Goal: Contribute content

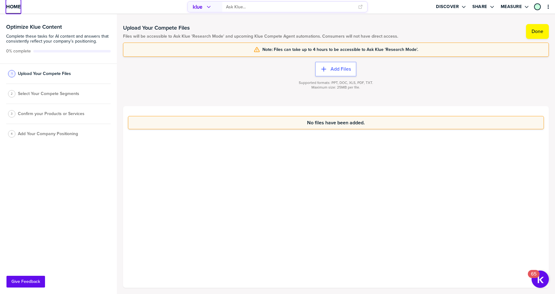
click at [10, 5] on span "Home" at bounding box center [13, 6] width 14 height 5
click at [334, 66] on label "Add Files" at bounding box center [340, 69] width 20 height 6
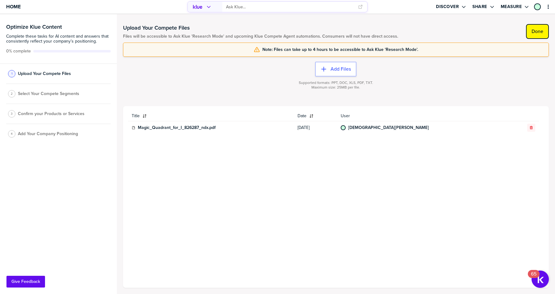
click at [534, 30] on label "Done" at bounding box center [537, 31] width 12 height 6
click at [61, 96] on span "Select Your Compete Segments" at bounding box center [48, 95] width 61 height 5
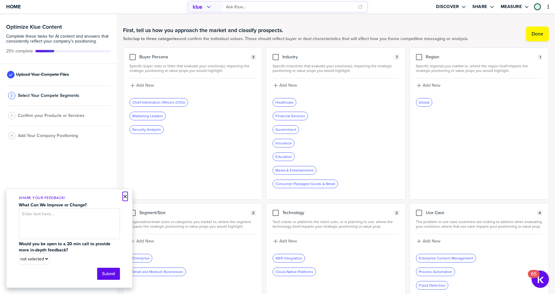
click at [125, 196] on button "×" at bounding box center [125, 196] width 4 height 7
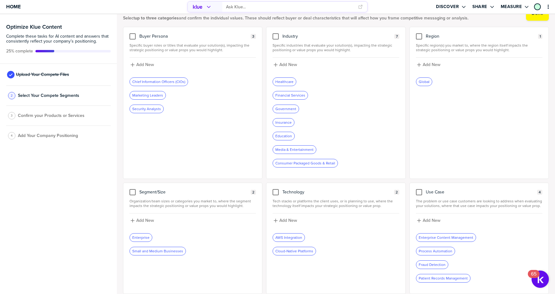
scroll to position [20, 0]
click at [420, 194] on div at bounding box center [419, 193] width 6 height 6
click at [419, 190] on input "checkbox" at bounding box center [419, 190] width 0 height 0
click at [426, 220] on label "Add New" at bounding box center [432, 221] width 18 height 6
click at [426, 220] on input at bounding box center [479, 223] width 126 height 11
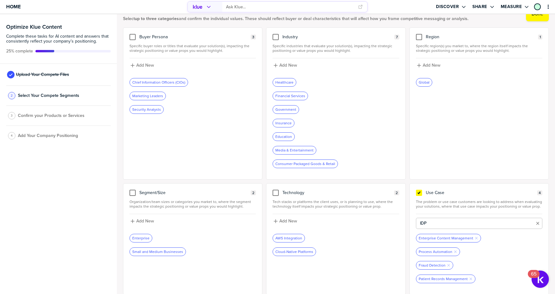
type input "IDP"
click at [420, 291] on div "IDP Remove Tag" at bounding box center [423, 292] width 15 height 8
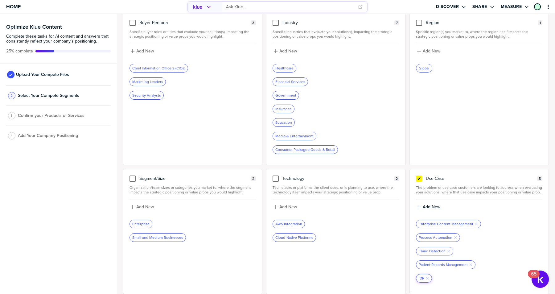
click at [420, 278] on div "IDP Remove Tag" at bounding box center [423, 278] width 15 height 8
click at [470, 264] on icon "Remove Tag" at bounding box center [471, 265] width 4 height 4
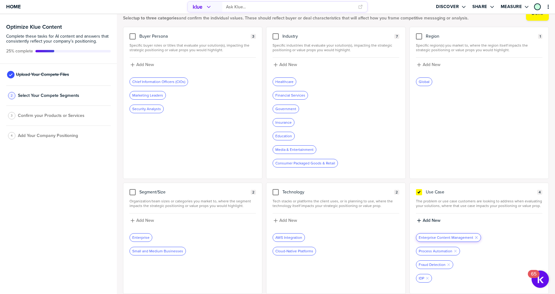
click at [475, 237] on icon "button" at bounding box center [476, 237] width 2 height 2
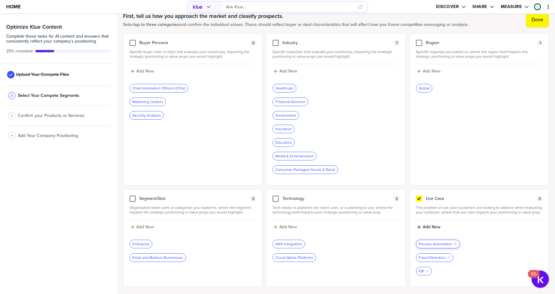
scroll to position [14, 0]
click at [453, 242] on icon "Remove Tag" at bounding box center [455, 244] width 4 height 4
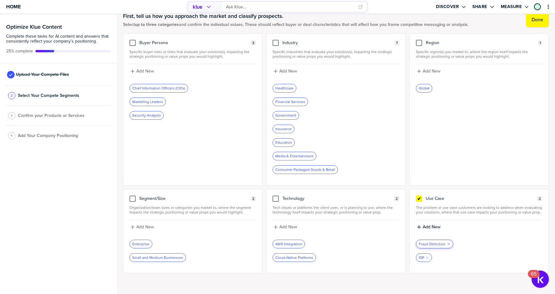
click at [447, 243] on icon "button" at bounding box center [448, 244] width 2 height 2
click at [419, 43] on div at bounding box center [419, 43] width 6 height 6
click at [419, 40] on input "checkbox" at bounding box center [419, 40] width 0 height 0
click at [533, 22] on label "Done" at bounding box center [537, 20] width 12 height 6
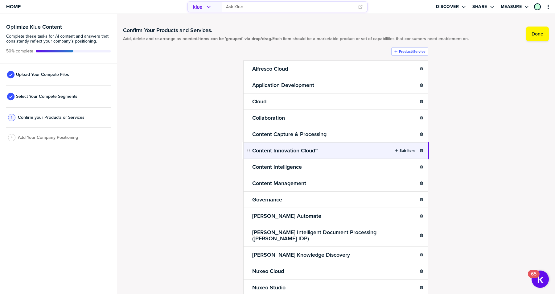
click at [328, 151] on body "Home Discover Share Measure Optimize Klue Content Complete these tasks for AI c…" at bounding box center [277, 147] width 555 height 294
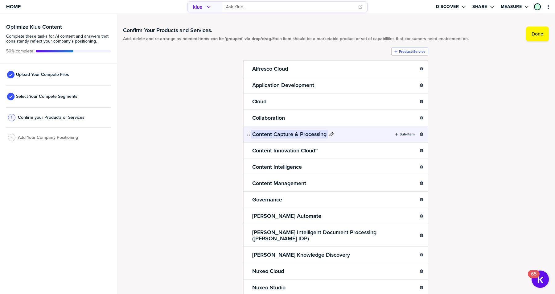
click at [283, 131] on h2 "Content Capture & Processing" at bounding box center [289, 134] width 77 height 9
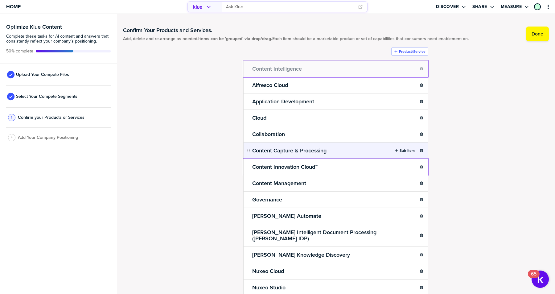
drag, startPoint x: 321, startPoint y: 168, endPoint x: 319, endPoint y: 67, distance: 100.2
click at [319, 67] on body "Home Discover Share Measure Optimize Klue Content Complete these tasks for AI c…" at bounding box center [277, 147] width 555 height 294
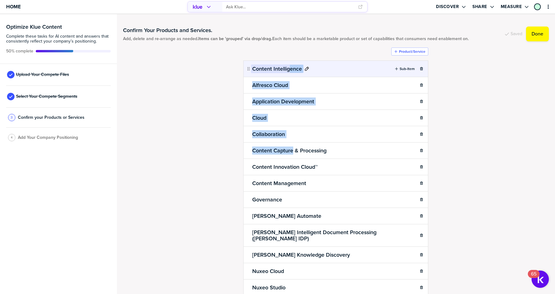
drag, startPoint x: 292, startPoint y: 149, endPoint x: 290, endPoint y: 67, distance: 81.7
click at [290, 67] on ul "Content Intelligence Sub-Item Alfresco Cloud Sub-Item Application Development S…" at bounding box center [335, 210] width 185 height 300
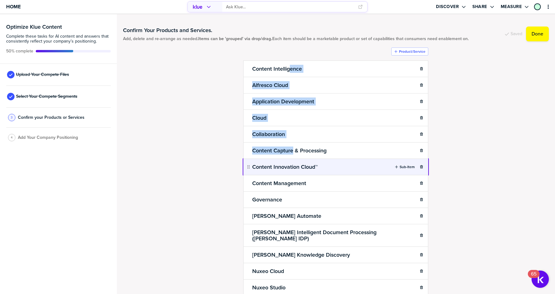
click at [327, 164] on body "Home Discover Share Measure Optimize Klue Content Complete these tasks for AI c…" at bounding box center [277, 147] width 555 height 294
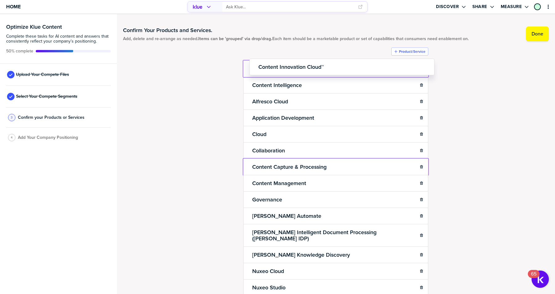
drag, startPoint x: 248, startPoint y: 166, endPoint x: 251, endPoint y: 64, distance: 101.7
click at [251, 64] on body "Home Discover Share Measure Optimize Klue Content Complete these tasks for AI c…" at bounding box center [277, 147] width 555 height 294
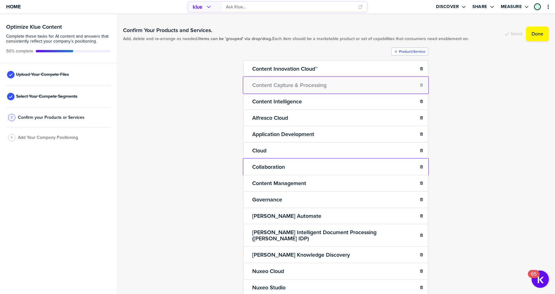
drag, startPoint x: 250, startPoint y: 165, endPoint x: 250, endPoint y: 76, distance: 88.4
click at [250, 76] on body "Home Discover Share Measure Optimize Klue Content Complete these tasks for AI c…" at bounding box center [277, 147] width 555 height 294
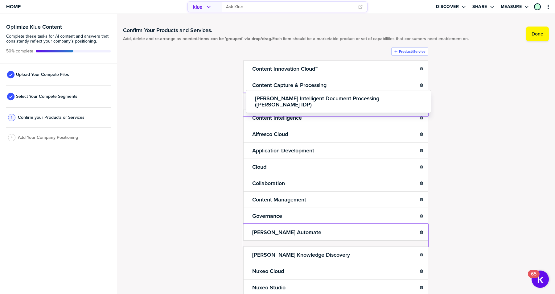
drag, startPoint x: 248, startPoint y: 232, endPoint x: 248, endPoint y: 96, distance: 135.6
click at [248, 96] on body "Home Discover Share Measure Optimize Klue Content Complete these tasks for AI c…" at bounding box center [277, 147] width 555 height 294
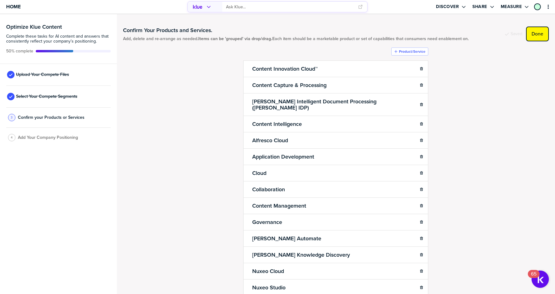
click at [533, 33] on label "Done" at bounding box center [537, 34] width 12 height 6
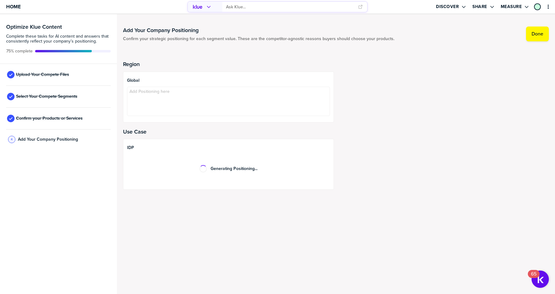
type textarea "Hyland has evolved from our Ohio roots into a billion-dollar global enterprise …"
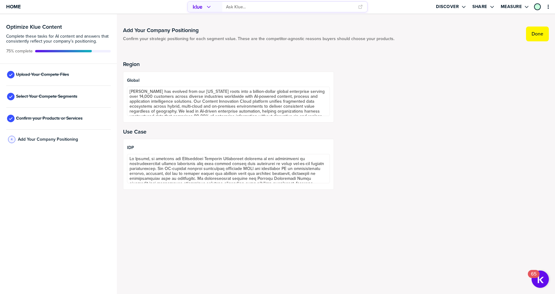
click at [533, 33] on label "Done" at bounding box center [537, 34] width 12 height 6
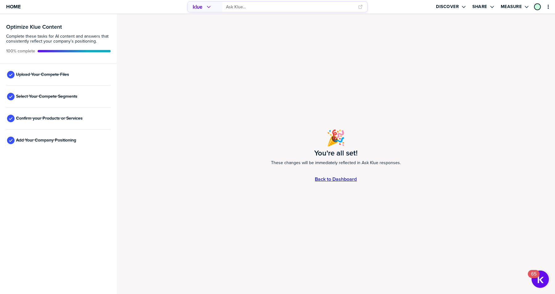
click at [340, 178] on link "Back to Dashboard" at bounding box center [336, 178] width 42 height 5
